Goal: Transaction & Acquisition: Purchase product/service

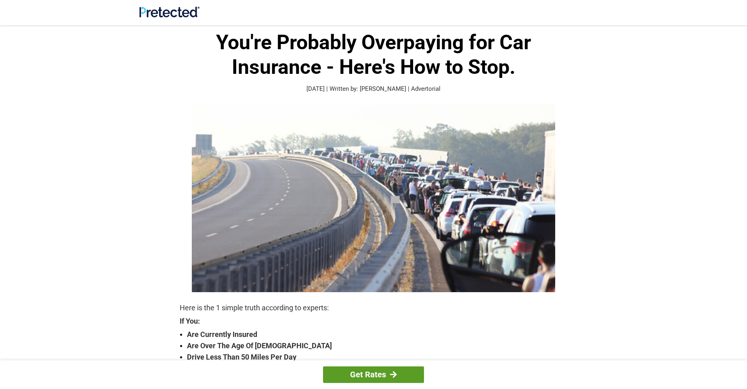
click at [361, 374] on link "Get Rates" at bounding box center [373, 374] width 101 height 17
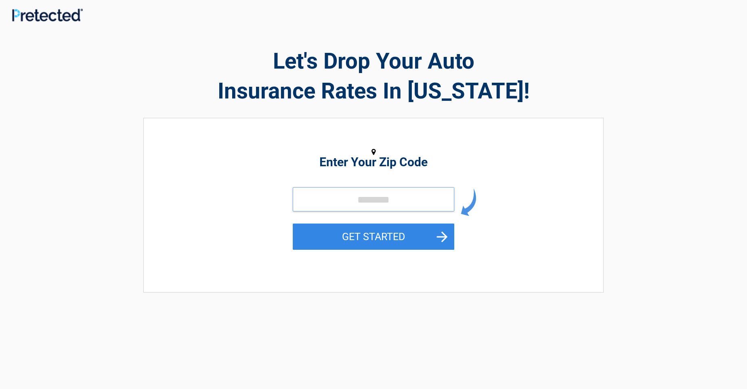
click at [338, 200] on input "tel" at bounding box center [373, 199] width 161 height 24
type input "*****"
click at [440, 236] on button "GET STARTED" at bounding box center [373, 237] width 161 height 26
